Goal: Task Accomplishment & Management: Use online tool/utility

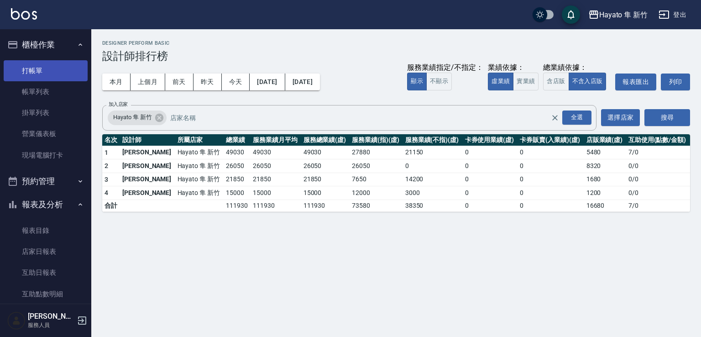
click at [41, 72] on link "打帳單" at bounding box center [46, 70] width 84 height 21
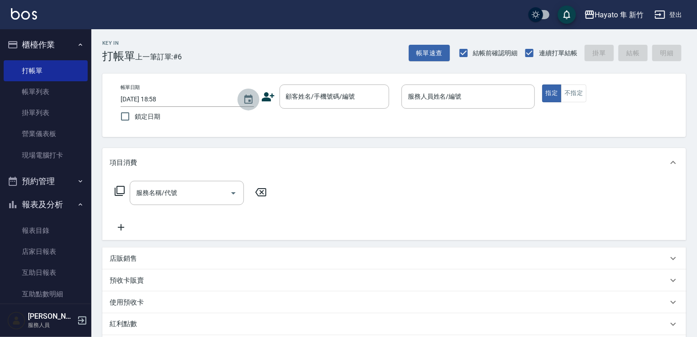
click at [259, 101] on button "Choose date, selected date is 2025-10-05" at bounding box center [248, 100] width 22 height 22
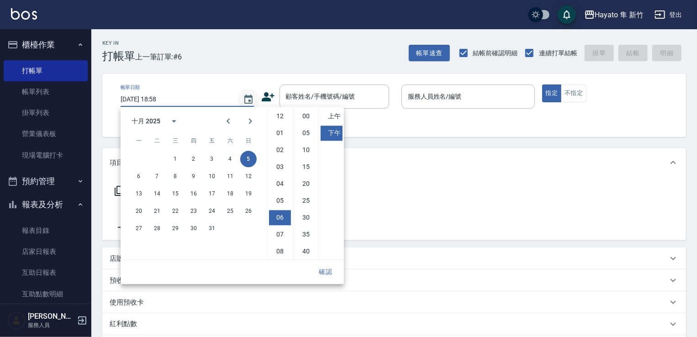
scroll to position [51, 0]
click at [271, 97] on icon at bounding box center [268, 96] width 13 height 9
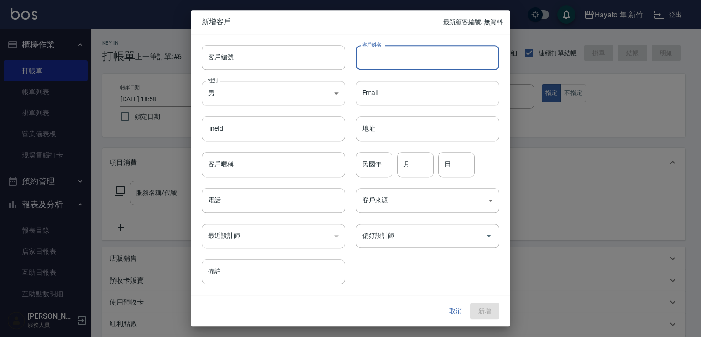
click at [363, 57] on input "客戶姓名" at bounding box center [427, 57] width 143 height 25
drag, startPoint x: 364, startPoint y: 54, endPoint x: 435, endPoint y: 54, distance: 70.7
click at [435, 54] on input "[PERSON_NAME]紋" at bounding box center [427, 57] width 143 height 25
type input "[PERSON_NAME]紋"
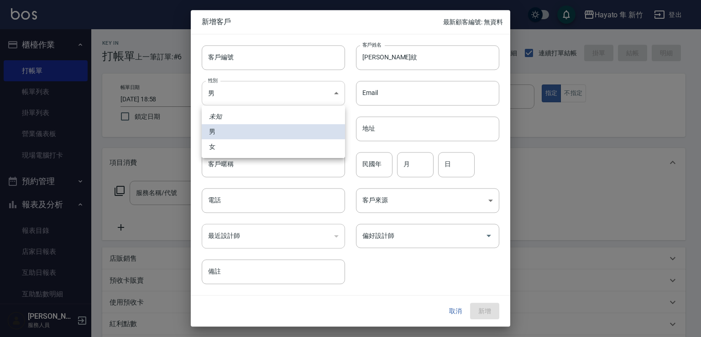
click at [318, 90] on body "Hayato 隼 新竹 登出 櫃檯作業 打帳單 帳單列表 掛單列表 營業儀表板 現場電腦打卡 預約管理 預約管理 報表及分析 報表目錄 店家日報表 互助日報表…" at bounding box center [350, 239] width 701 height 478
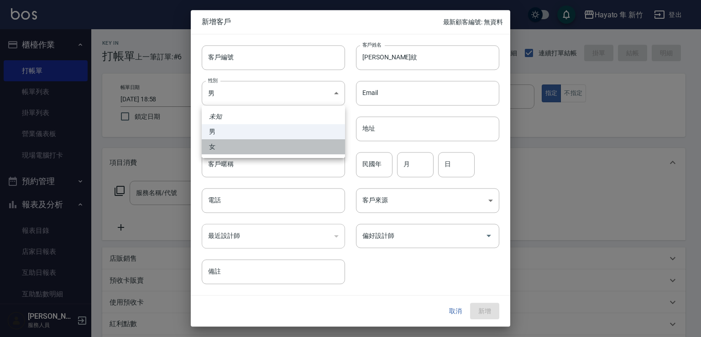
click at [307, 145] on li "女" at bounding box center [273, 146] width 143 height 15
type input "[DEMOGRAPHIC_DATA]"
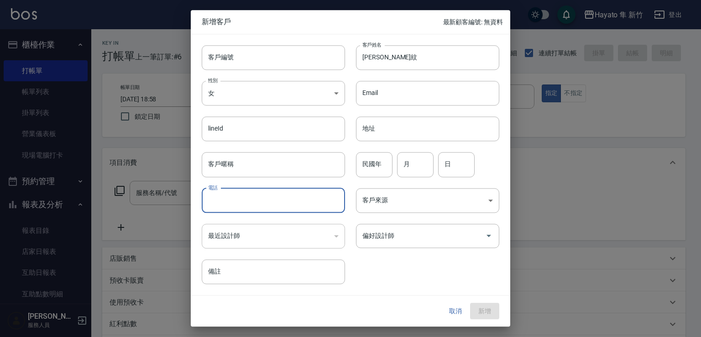
click at [265, 203] on input "電話" at bounding box center [273, 200] width 143 height 25
type input "0920981895"
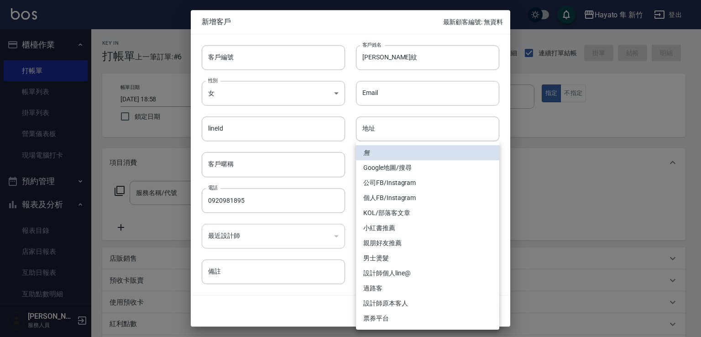
click at [369, 201] on body "Hayato 隼 新竹 登出 櫃檯作業 打帳單 帳單列表 掛單列表 營業儀表板 現場電腦打卡 預約管理 預約管理 報表及分析 報表目錄 店家日報表 互助日報表…" at bounding box center [350, 239] width 701 height 478
click at [377, 163] on li "Google地圖/搜尋" at bounding box center [427, 167] width 143 height 15
type input "Google地圖/搜尋"
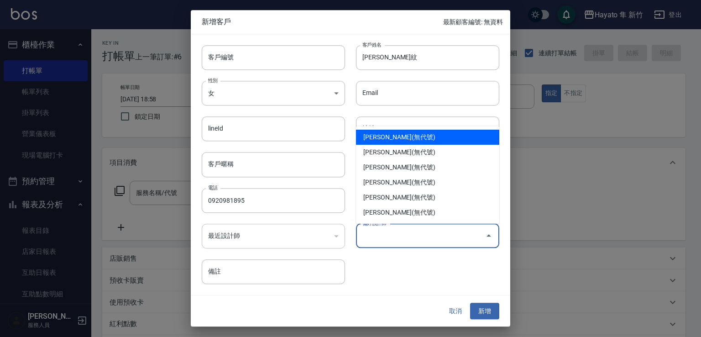
click at [393, 236] on input "偏好設計師" at bounding box center [420, 236] width 121 height 16
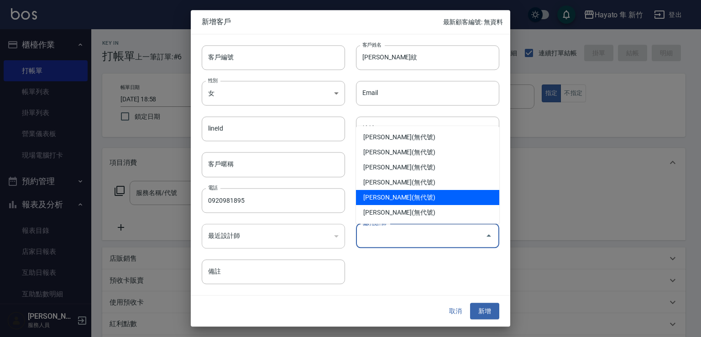
click at [380, 195] on li "[PERSON_NAME](無代號)" at bounding box center [427, 197] width 143 height 15
type input "[PERSON_NAME]"
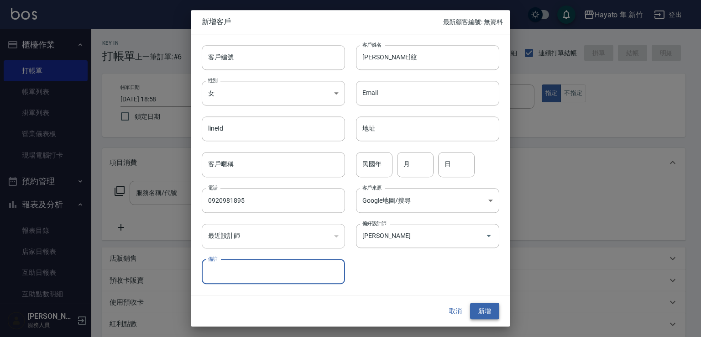
click at [485, 310] on button "新增" at bounding box center [484, 311] width 29 height 17
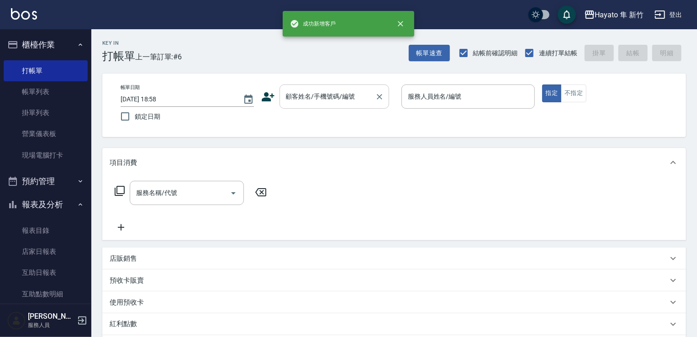
click at [341, 97] on input "顧客姓名/手機號碼/編號" at bounding box center [327, 97] width 88 height 16
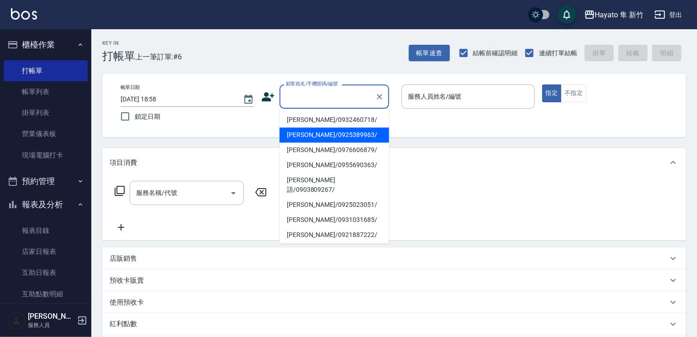
paste input "[PERSON_NAME]紋"
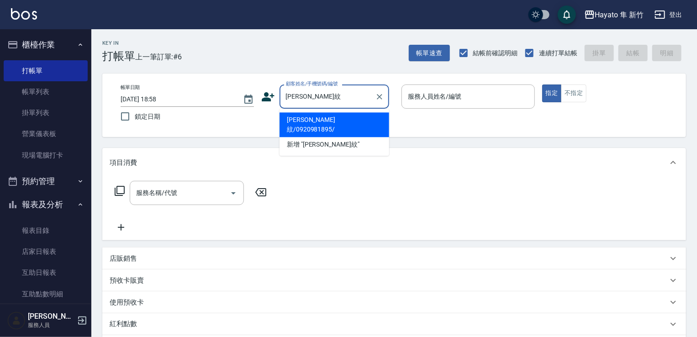
drag, startPoint x: 335, startPoint y: 117, endPoint x: 488, endPoint y: 116, distance: 152.9
click at [336, 116] on li "[PERSON_NAME]紋/0920981895/" at bounding box center [334, 124] width 110 height 25
type input "[PERSON_NAME]紋/0920981895/"
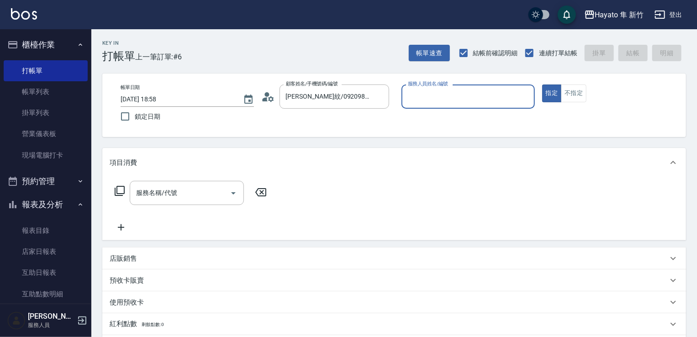
type input "[PERSON_NAME](無代號)"
click at [569, 94] on button "不指定" at bounding box center [574, 93] width 26 height 18
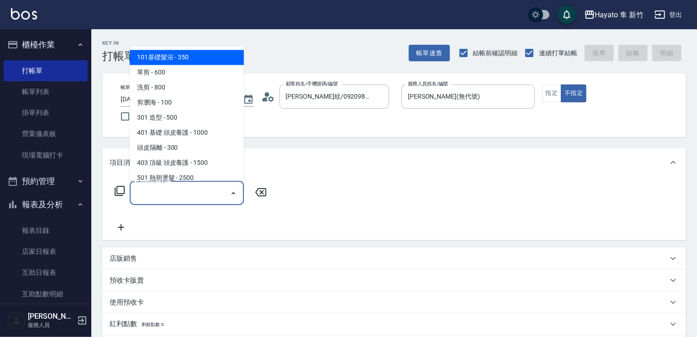
click at [168, 195] on input "服務名稱/代號" at bounding box center [180, 193] width 92 height 16
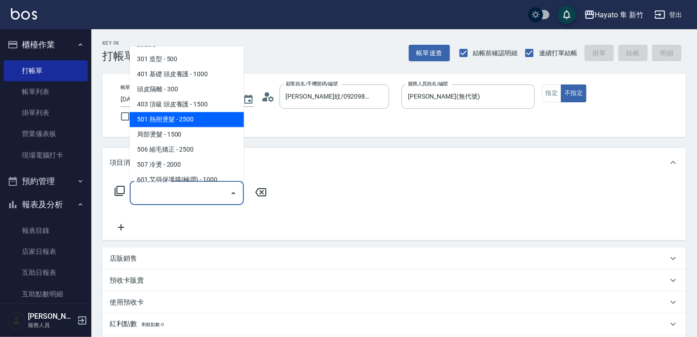
scroll to position [46, 0]
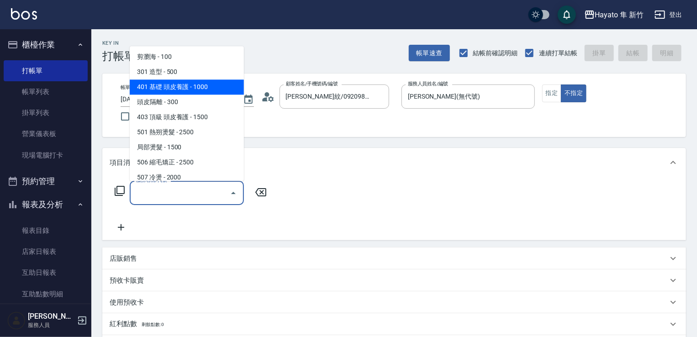
click at [174, 82] on span "401 基礎 頭皮養護 - 1000" at bounding box center [187, 86] width 114 height 15
type input "401 基礎 頭皮養護(401)"
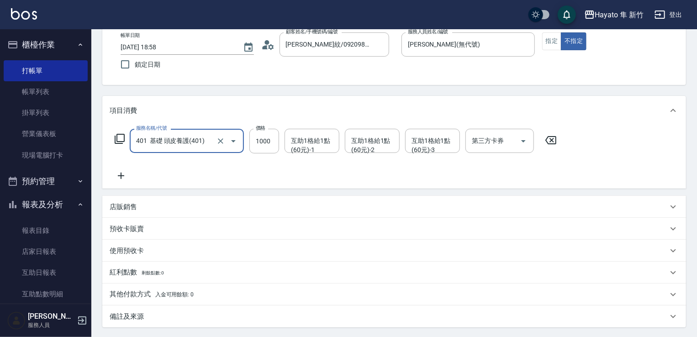
scroll to position [91, 0]
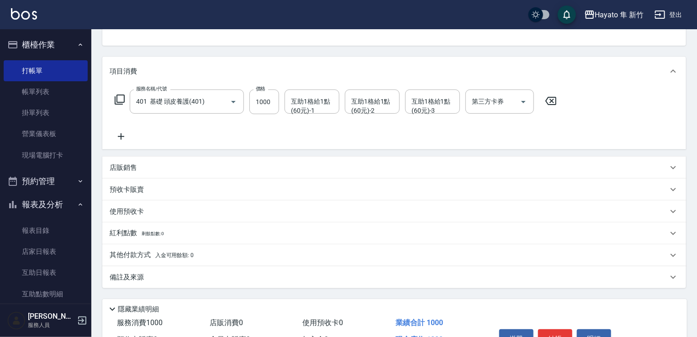
click at [168, 269] on div "備註及來源" at bounding box center [393, 277] width 583 height 22
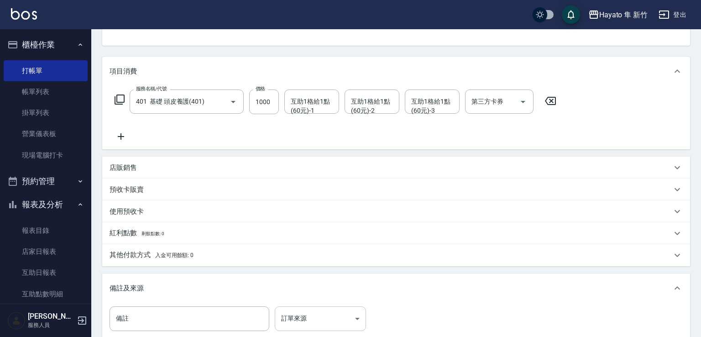
click at [312, 311] on body "Hayato 隼 新竹 登出 櫃檯作業 打帳單 帳單列表 掛單列表 營業儀表板 現場電腦打卡 預約管理 預約管理 報表及分析 報表目錄 店家日報表 互助日報表…" at bounding box center [350, 179] width 701 height 540
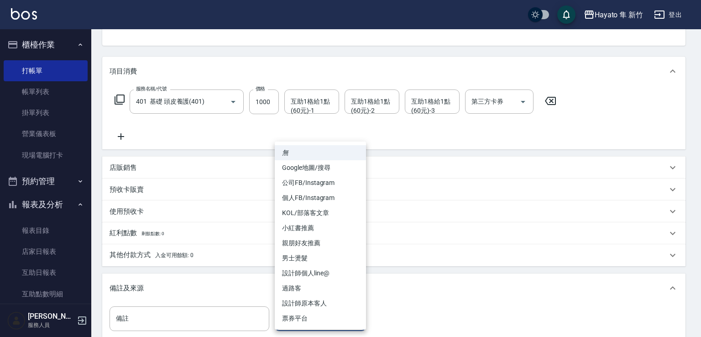
drag, startPoint x: 308, startPoint y: 171, endPoint x: 329, endPoint y: 189, distance: 27.9
click at [309, 171] on li "Google地圖/搜尋" at bounding box center [320, 167] width 91 height 15
type input "Google地圖/搜尋"
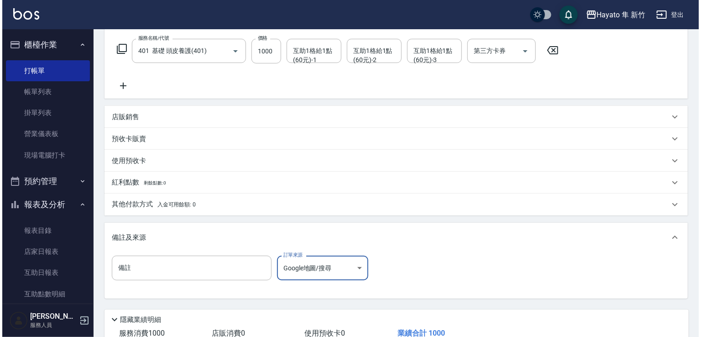
scroll to position [206, 0]
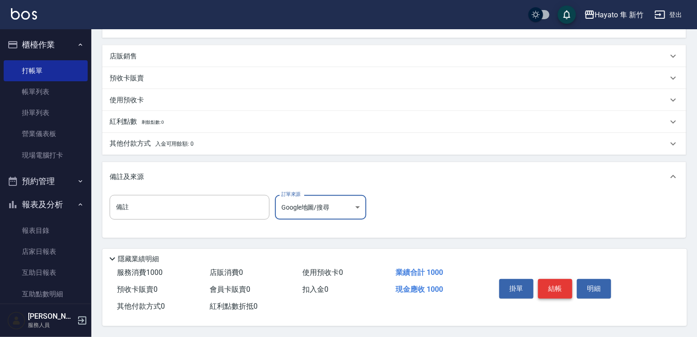
click at [550, 283] on button "結帳" at bounding box center [555, 288] width 34 height 19
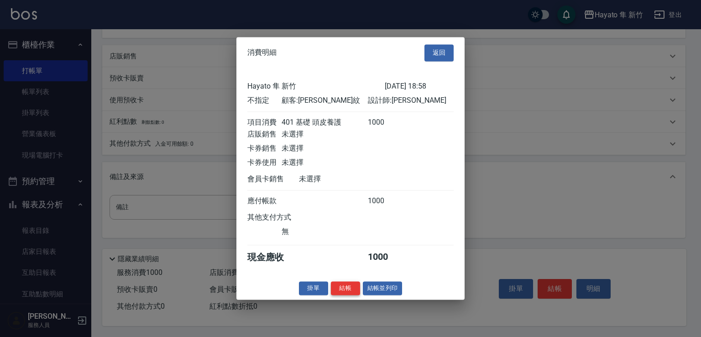
click at [345, 291] on button "結帳" at bounding box center [345, 288] width 29 height 14
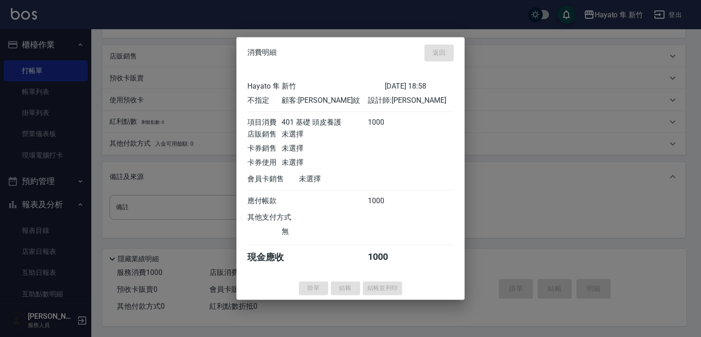
type input "[DATE] 19:00"
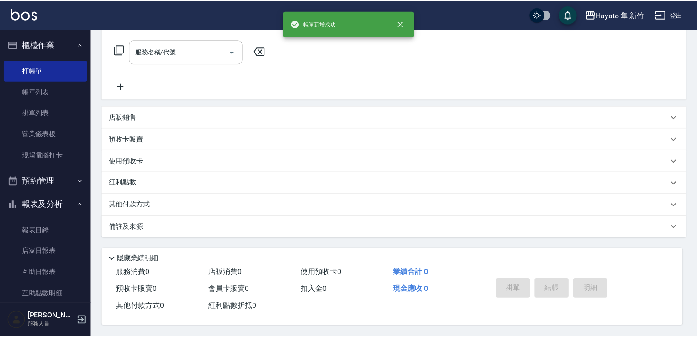
scroll to position [0, 0]
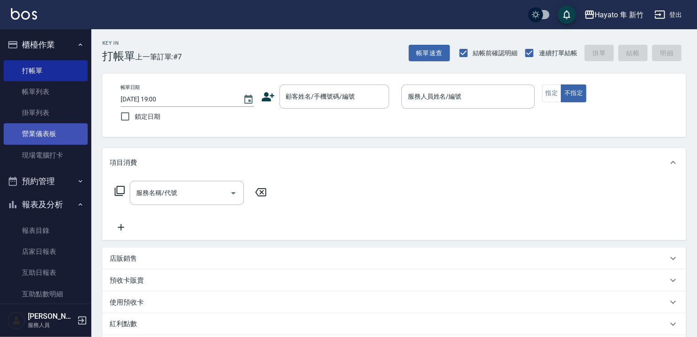
drag, startPoint x: 31, startPoint y: 89, endPoint x: 71, endPoint y: 134, distance: 60.1
click at [31, 90] on link "帳單列表" at bounding box center [46, 91] width 84 height 21
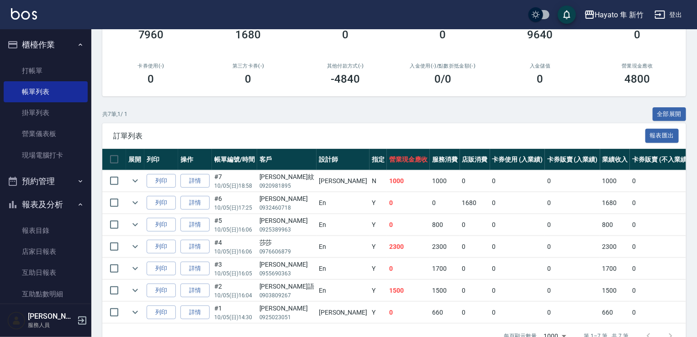
scroll to position [91, 0]
